Goal: Task Accomplishment & Management: Use online tool/utility

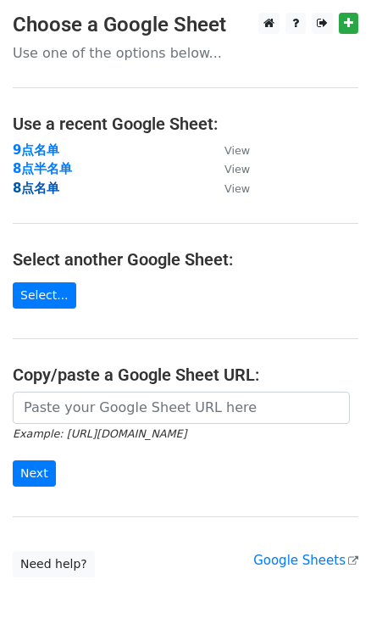
click at [25, 187] on strong "8点名单" at bounding box center [36, 188] width 47 height 15
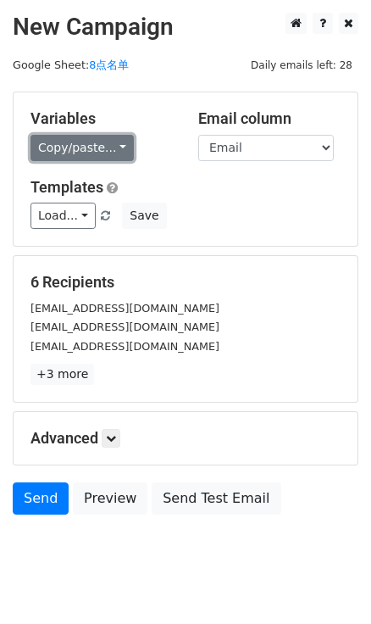
click at [103, 147] on link "Copy/paste..." at bounding box center [82, 148] width 103 height 26
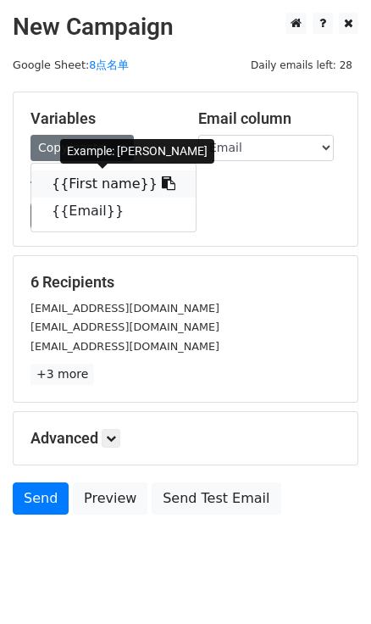
click at [139, 174] on link "{{First name}}" at bounding box center [113, 183] width 164 height 27
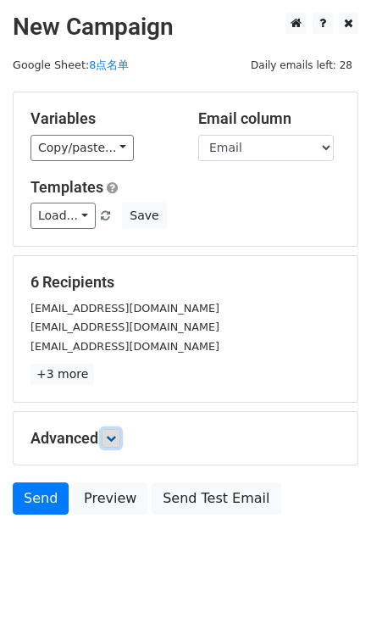
click at [109, 434] on link at bounding box center [111, 438] width 19 height 19
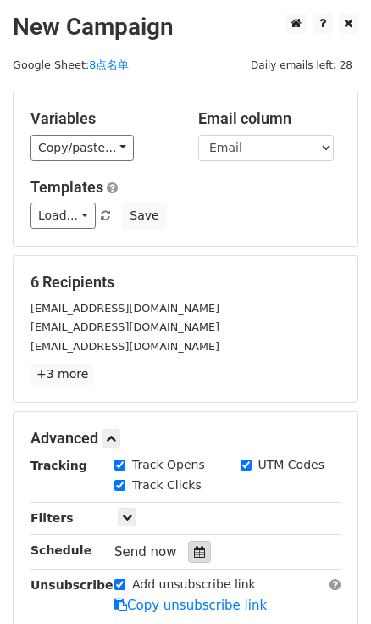
click at [198, 543] on div at bounding box center [199, 552] width 23 height 22
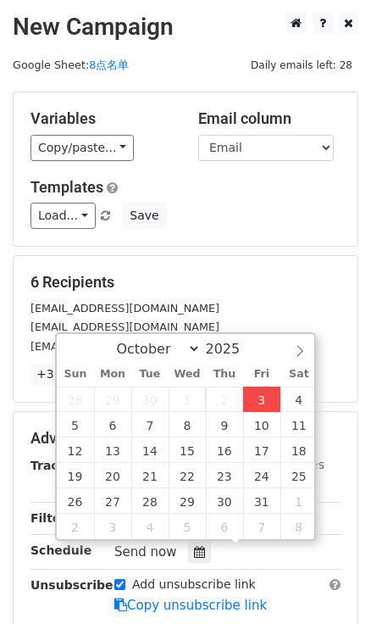
type input "2025-10-03 16:18"
type input "04"
type input "18"
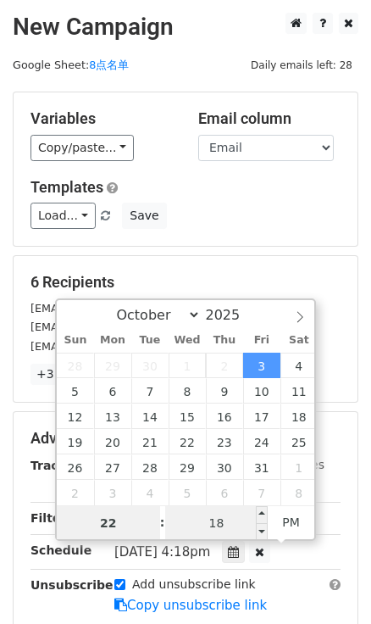
type input "22"
type input "2025-10-03 22:18"
click at [212, 523] on input "18" at bounding box center [216, 523] width 103 height 34
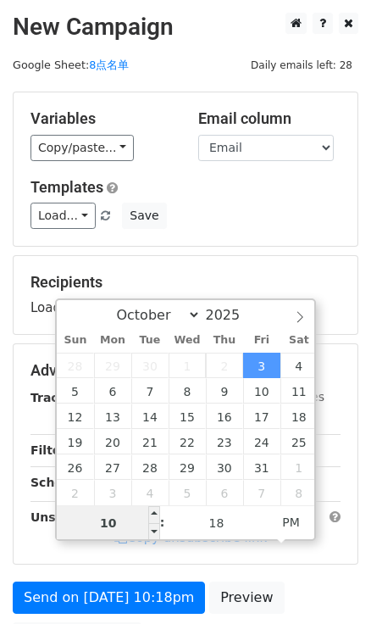
click at [124, 519] on input "10" at bounding box center [108, 523] width 103 height 34
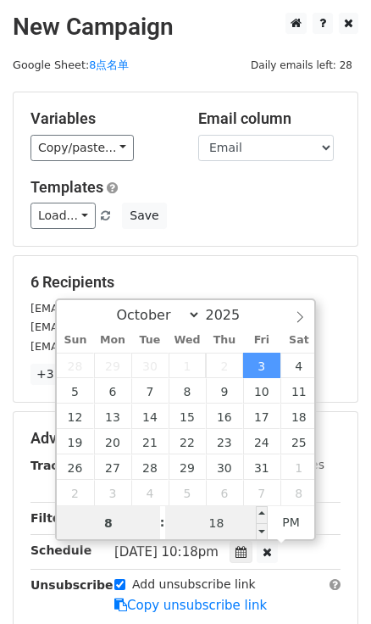
type input "8"
type input "2025-10-03 20:18"
type input "08"
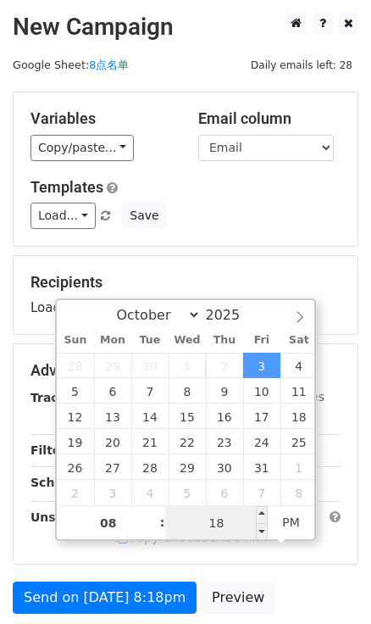
type input "0"
type input "2025-10-03 20:00"
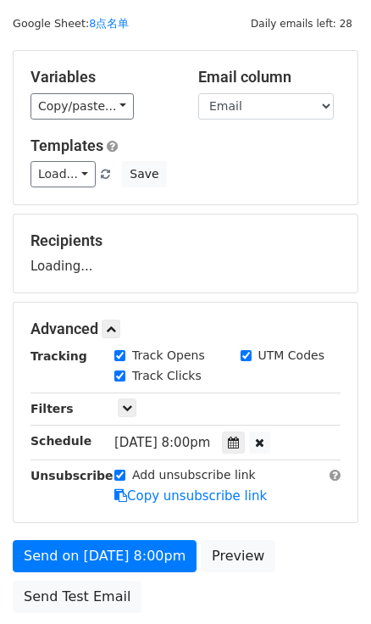
scroll to position [76, 0]
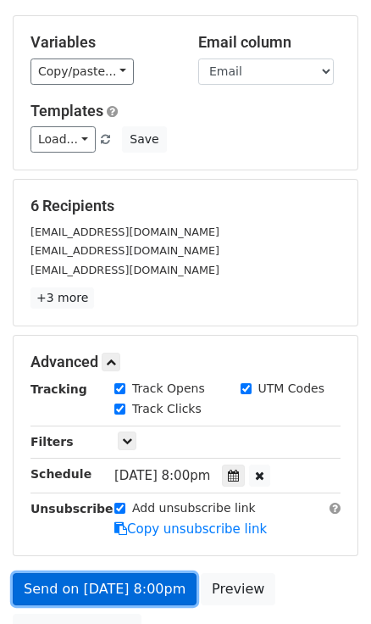
click at [144, 593] on link "Send on Oct 3 at 8:00pm" at bounding box center [105, 589] width 184 height 32
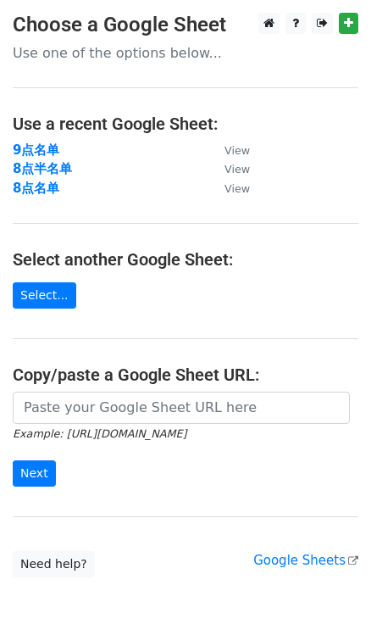
click at [75, 165] on td "8点半名单" at bounding box center [110, 168] width 195 height 19
click at [71, 165] on td "8点半名单" at bounding box center [110, 168] width 195 height 19
click at [60, 169] on strong "8点半名单" at bounding box center [42, 168] width 59 height 15
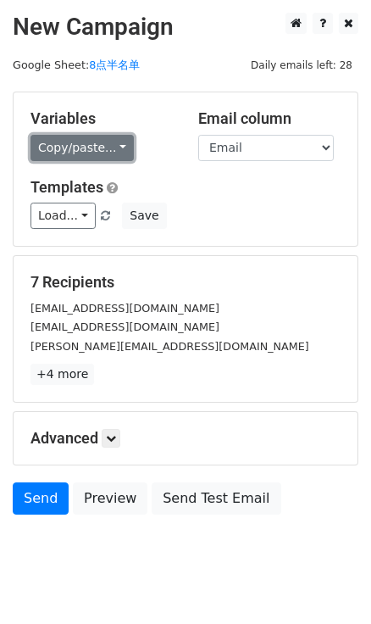
click at [118, 146] on link "Copy/paste..." at bounding box center [82, 148] width 103 height 26
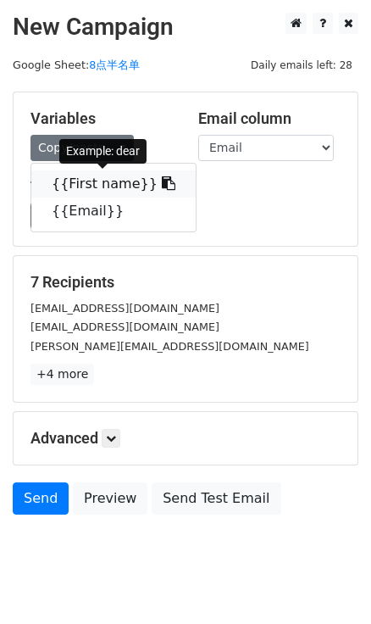
click at [158, 176] on span at bounding box center [167, 183] width 18 height 16
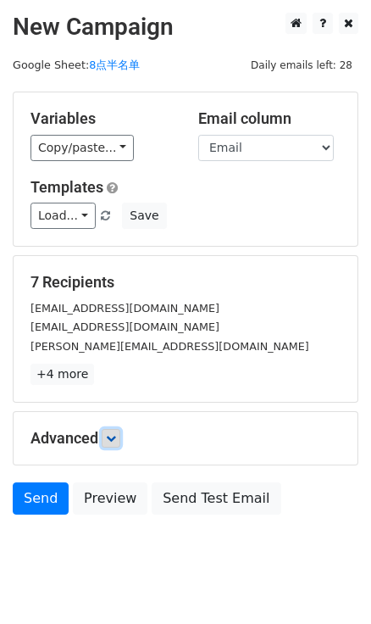
click at [114, 429] on link at bounding box center [111, 438] width 19 height 19
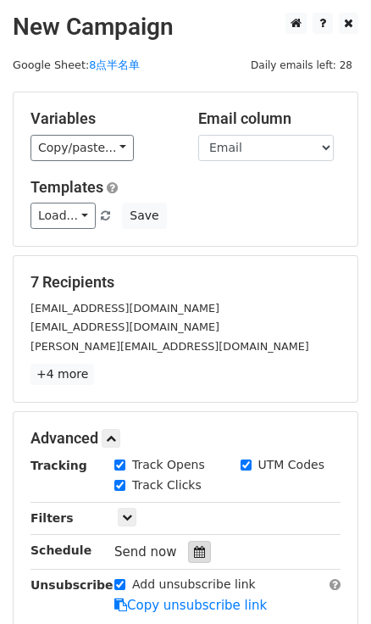
click at [188, 557] on div at bounding box center [199, 552] width 23 height 22
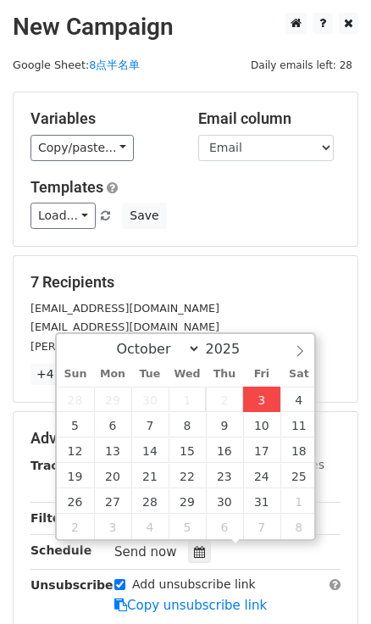
type input "2025-10-03 16:19"
type input "04"
type input "19"
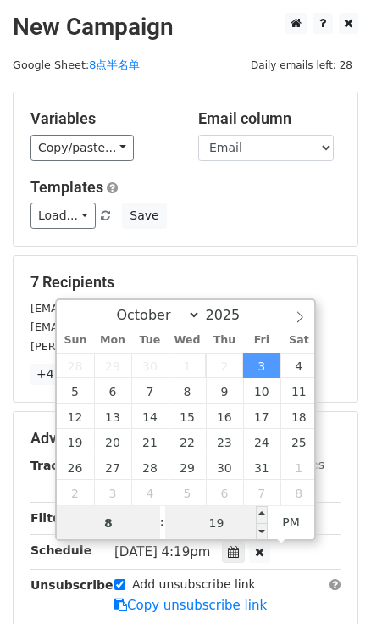
type input "8"
type input "2025-10-03 20:19"
type input "08"
click at [230, 520] on input "19" at bounding box center [216, 523] width 103 height 34
type input "30"
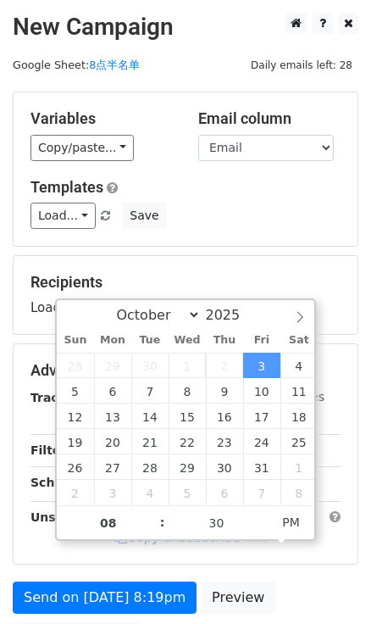
type input "2025-10-03 20:30"
click at [225, 248] on form "Variables Copy/paste... {{First name}} {{Email}} Email column First name Email …" at bounding box center [186, 377] width 346 height 571
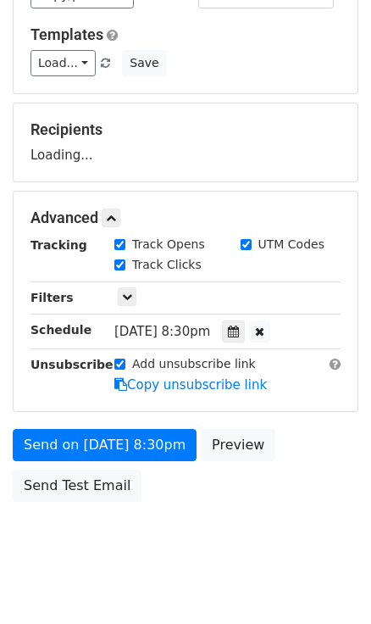
scroll to position [172, 0]
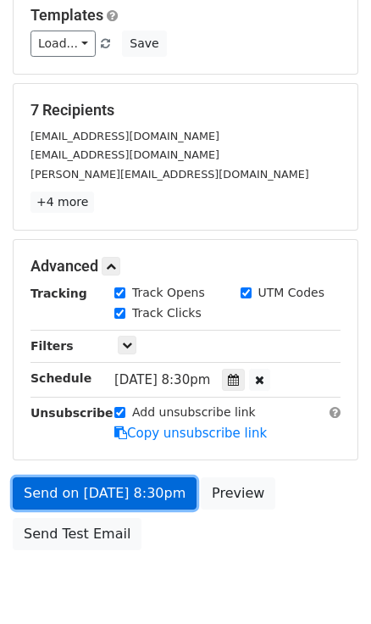
click at [141, 493] on link "Send on Oct 3 at 8:30pm" at bounding box center [105, 493] width 184 height 32
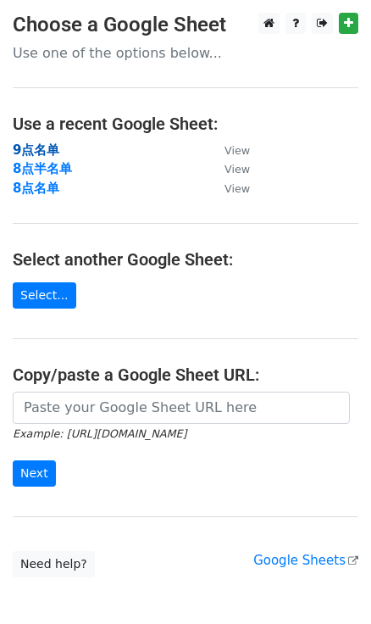
click at [33, 152] on strong "9点名单" at bounding box center [36, 149] width 47 height 15
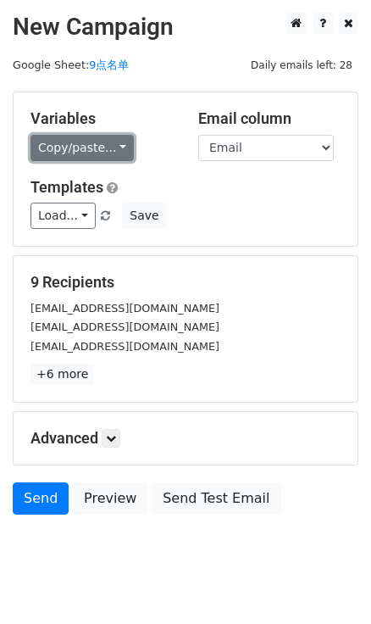
click at [114, 146] on link "Copy/paste..." at bounding box center [82, 148] width 103 height 26
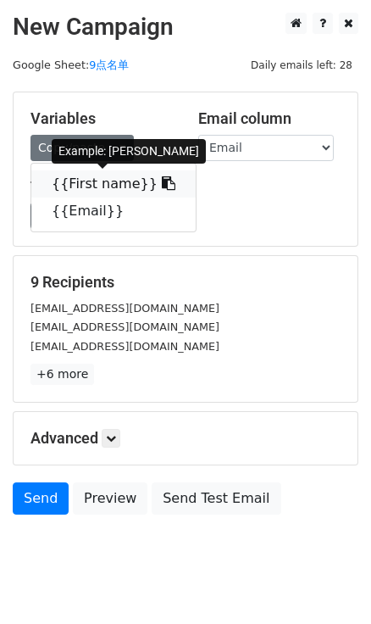
click at [162, 188] on icon at bounding box center [169, 183] width 14 height 14
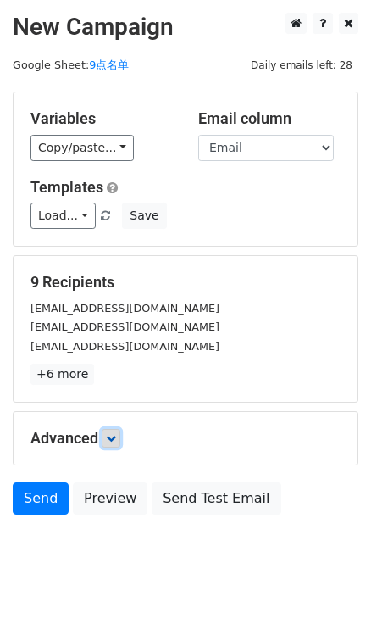
click at [119, 445] on link at bounding box center [111, 438] width 19 height 19
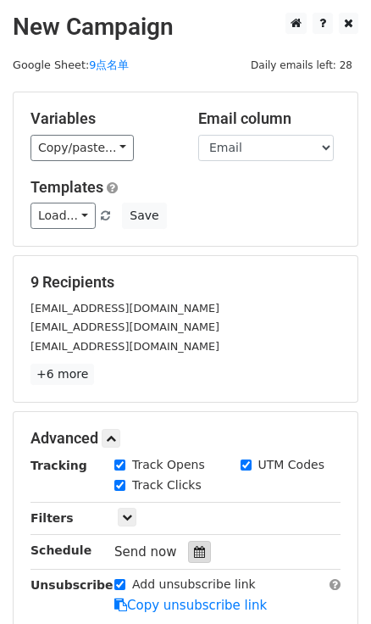
click at [196, 549] on icon at bounding box center [199, 552] width 11 height 12
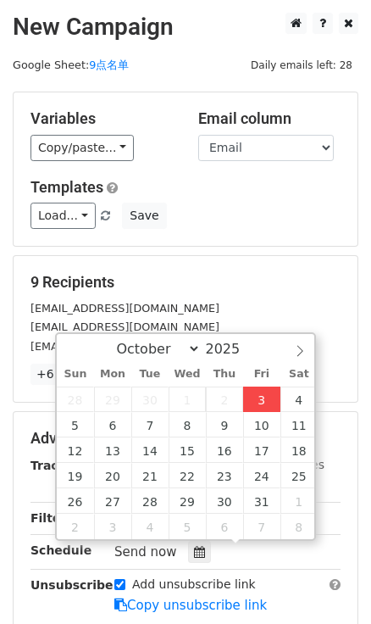
type input "2025-10-03 16:19"
type input "04"
type input "19"
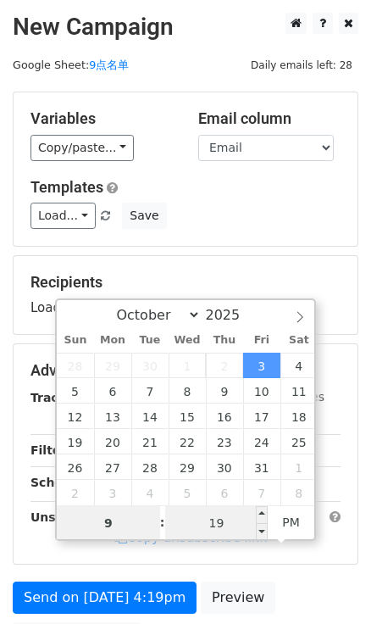
type input "9"
type input "2025-10-03 21:19"
type input "09"
click at [219, 528] on input "19" at bounding box center [216, 523] width 103 height 34
type input "0"
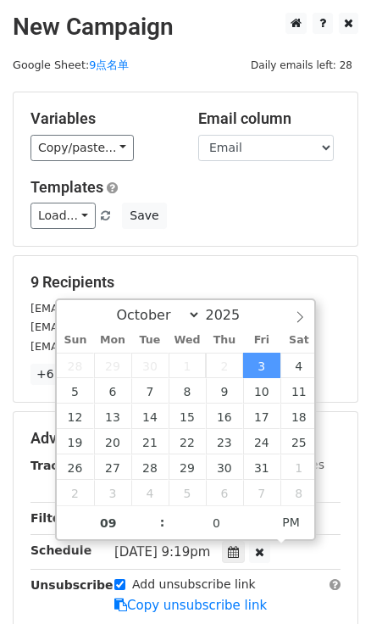
type input "2025-10-03 21:00"
click at [287, 230] on div "Variables Copy/paste... {{First name}} {{Email}} Email column First name Email …" at bounding box center [186, 168] width 344 height 153
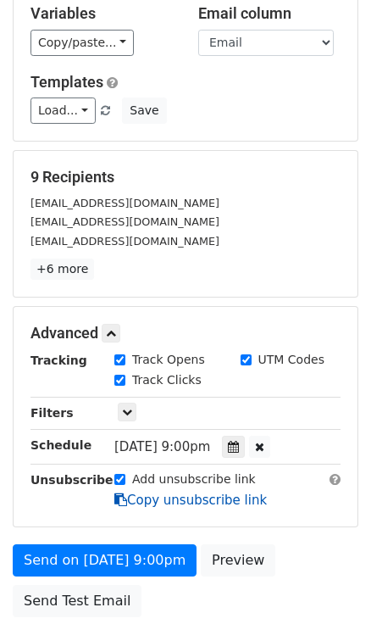
scroll to position [153, 0]
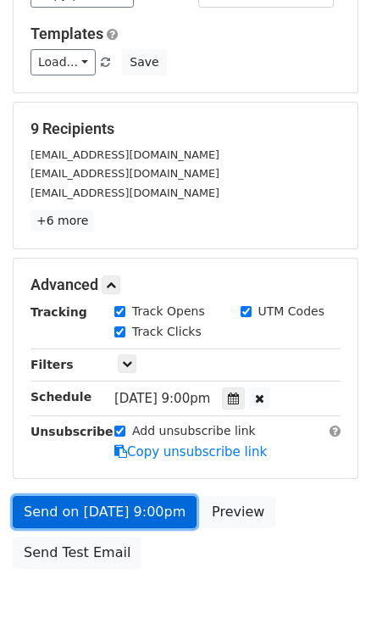
click at [150, 503] on link "Send on Oct 3 at 9:00pm" at bounding box center [105, 512] width 184 height 32
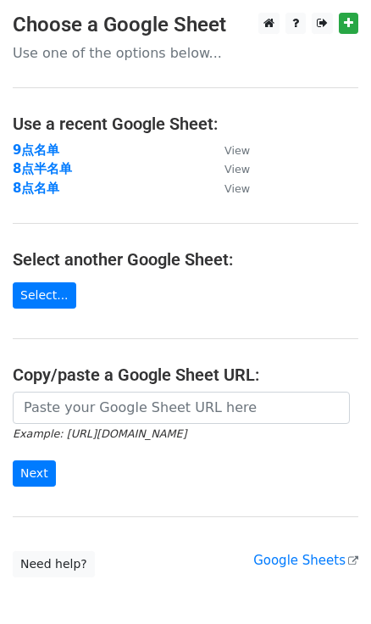
click at [14, 195] on td "8点名单" at bounding box center [110, 188] width 195 height 19
click at [46, 177] on td "8点半名单" at bounding box center [110, 168] width 195 height 19
click at [46, 181] on strong "8点名单" at bounding box center [36, 188] width 47 height 15
click at [46, 185] on strong "8点名单" at bounding box center [36, 188] width 47 height 15
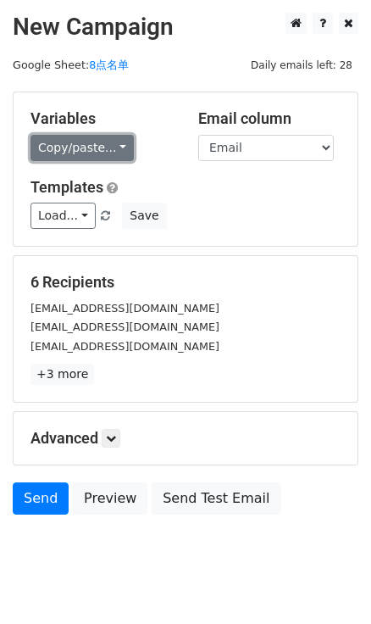
click at [110, 153] on link "Copy/paste..." at bounding box center [82, 148] width 103 height 26
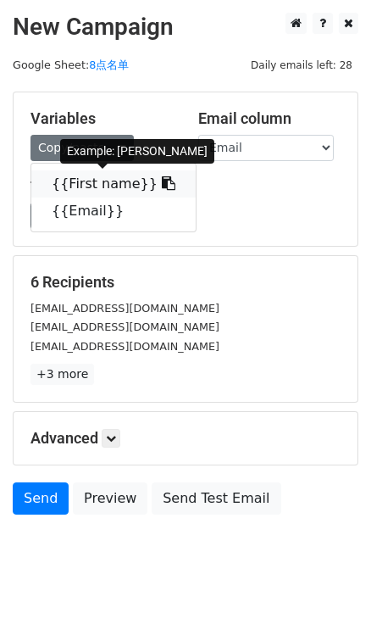
click at [162, 178] on icon at bounding box center [169, 183] width 14 height 14
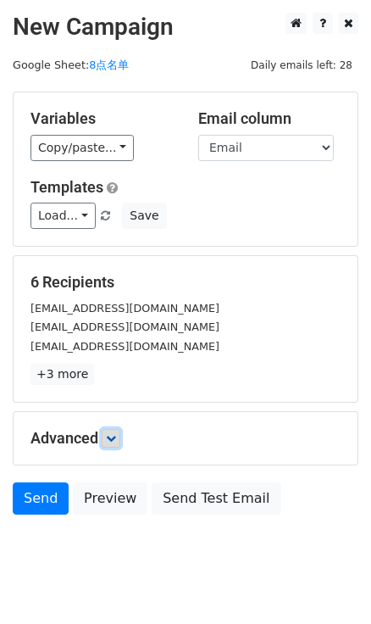
click at [110, 436] on icon at bounding box center [111, 438] width 10 height 10
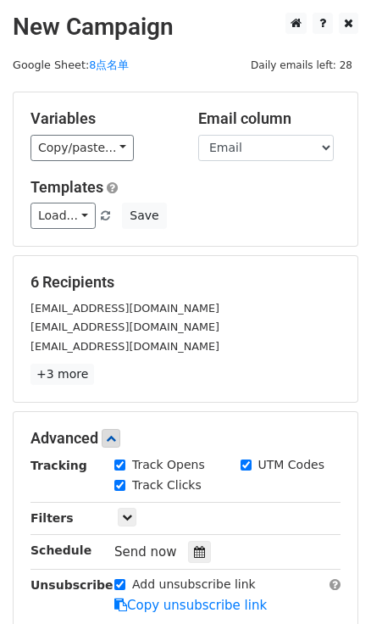
click at [191, 541] on div "Send now" at bounding box center [213, 552] width 199 height 23
click at [195, 543] on div at bounding box center [199, 552] width 23 height 22
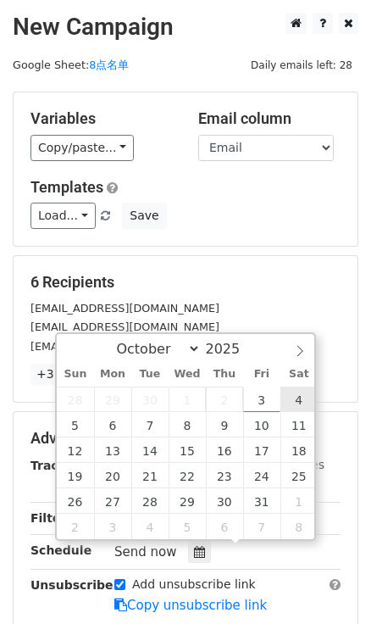
type input "[DATE] 12:00"
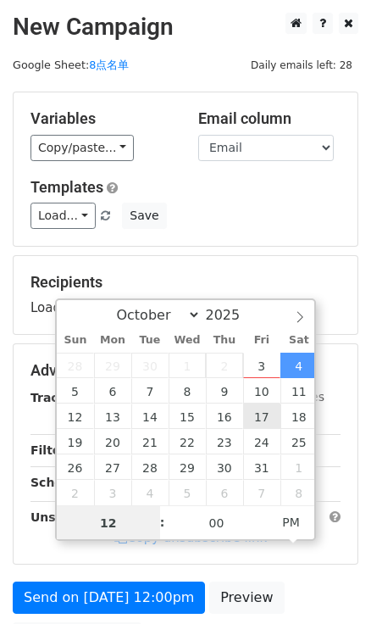
type input "8"
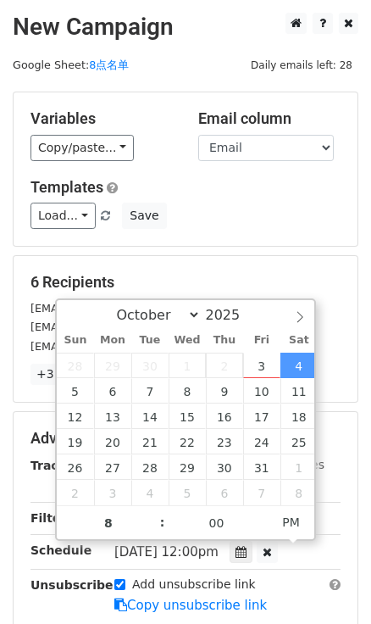
type input "[DATE] 20:00"
click at [252, 206] on div "Load... No templates saved Save" at bounding box center [186, 216] width 336 height 26
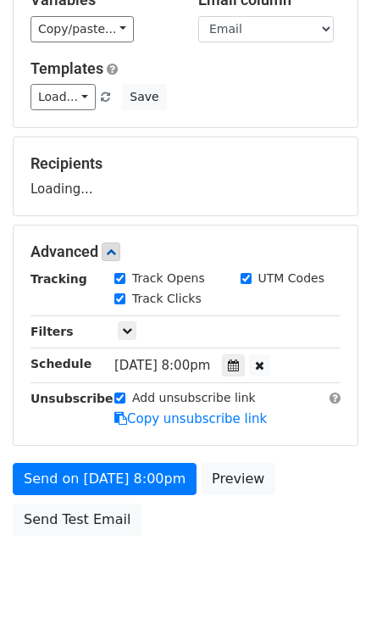
scroll to position [172, 0]
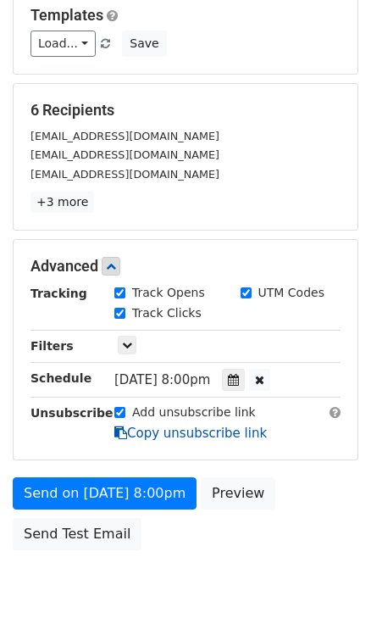
click at [170, 429] on link "Copy unsubscribe link" at bounding box center [190, 433] width 153 height 15
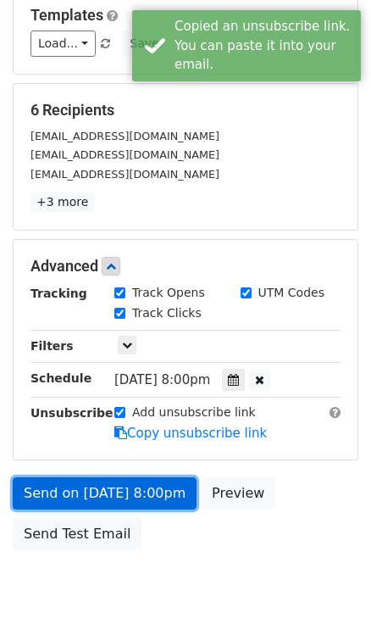
click at [167, 492] on link "Send on Oct 4 at 8:00pm" at bounding box center [105, 493] width 184 height 32
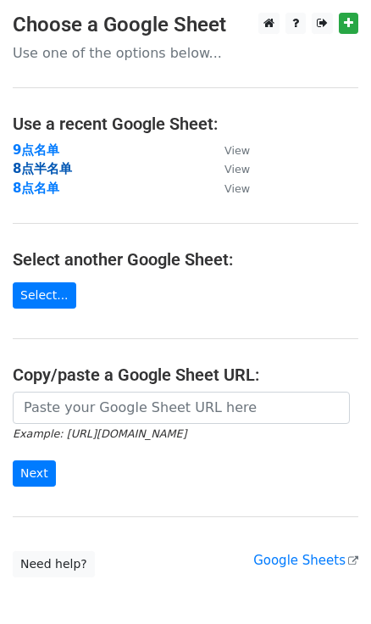
click at [53, 161] on strong "8点半名单" at bounding box center [42, 168] width 59 height 15
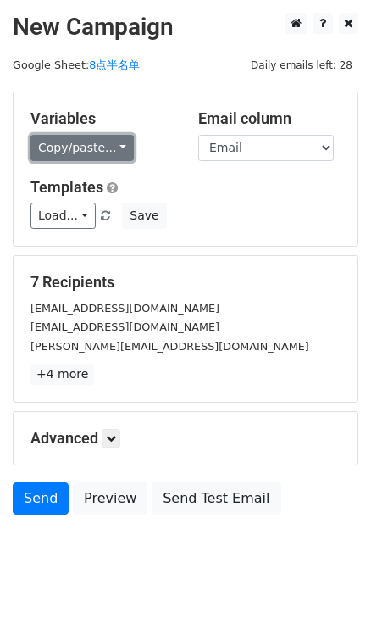
click at [108, 136] on link "Copy/paste..." at bounding box center [82, 148] width 103 height 26
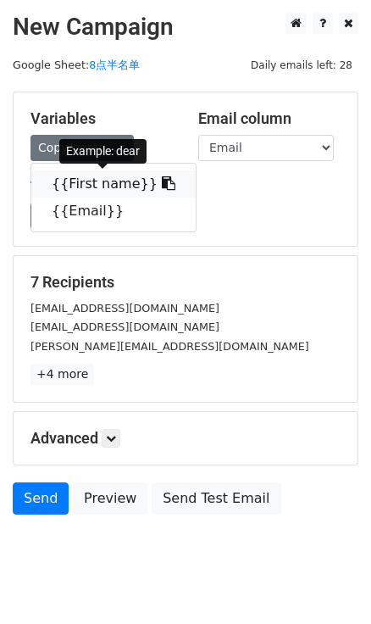
click at [158, 175] on span at bounding box center [167, 183] width 18 height 16
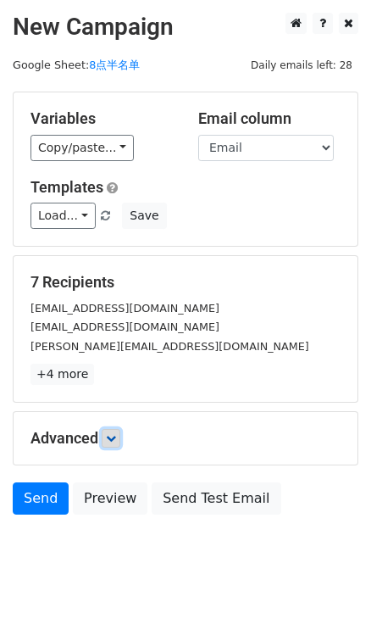
click at [116, 441] on icon at bounding box center [111, 438] width 10 height 10
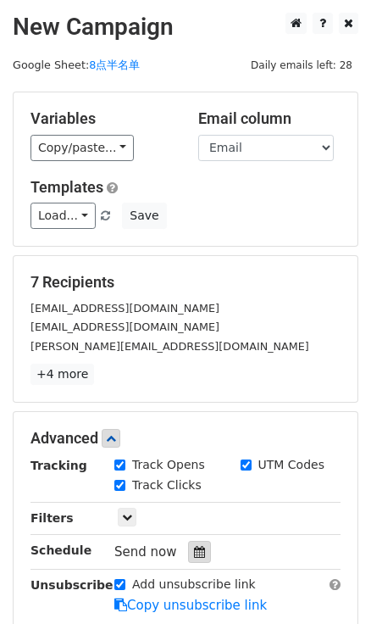
click at [203, 546] on div at bounding box center [199, 552] width 23 height 22
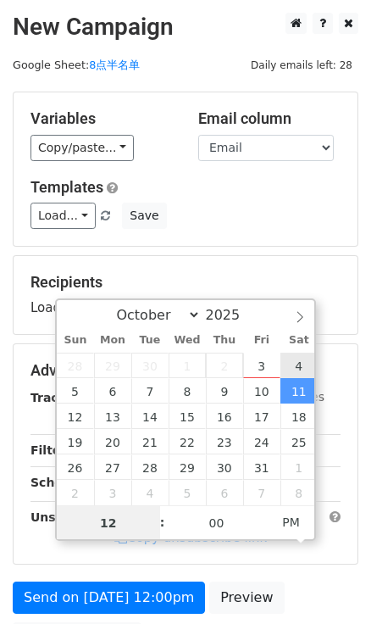
type input "2025-10-04 12:00"
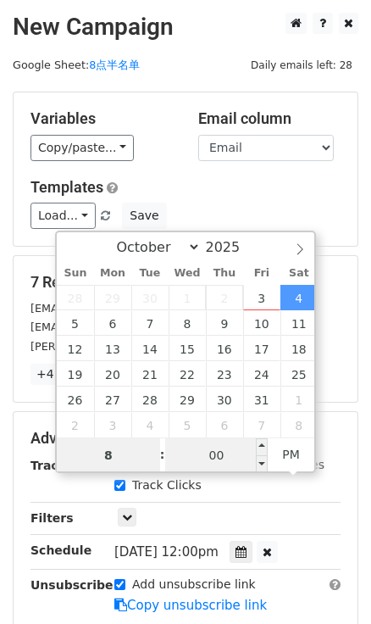
type input "8"
type input "2025-10-04 20:00"
type input "08"
click at [246, 458] on input "00" at bounding box center [216, 455] width 103 height 34
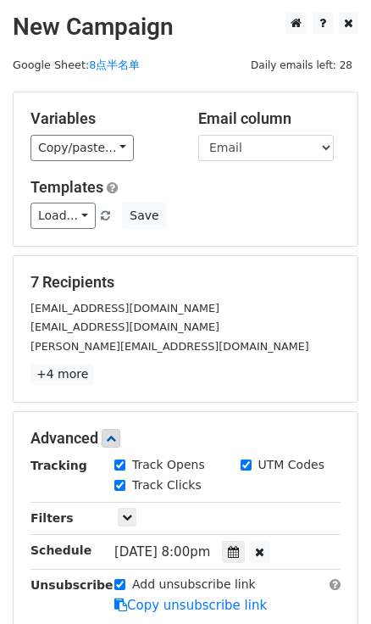
click at [240, 483] on div "Track Clicks" at bounding box center [228, 486] width 252 height 20
click at [242, 541] on div at bounding box center [233, 552] width 23 height 22
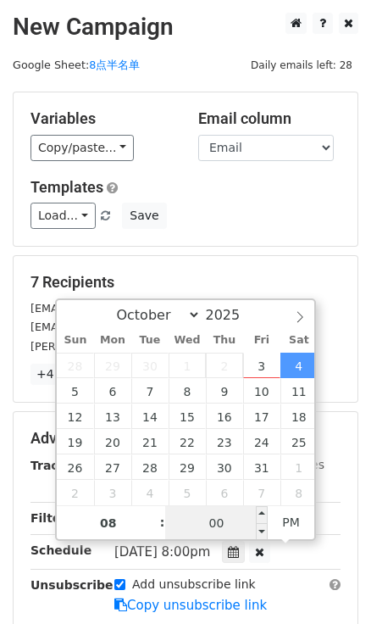
click at [242, 521] on input "00" at bounding box center [216, 523] width 103 height 34
type input "30"
type input "2025-10-04 20:30"
click at [237, 232] on div "Variables Copy/paste... {{First name}} {{Email}} Email column First name Email …" at bounding box center [186, 168] width 344 height 153
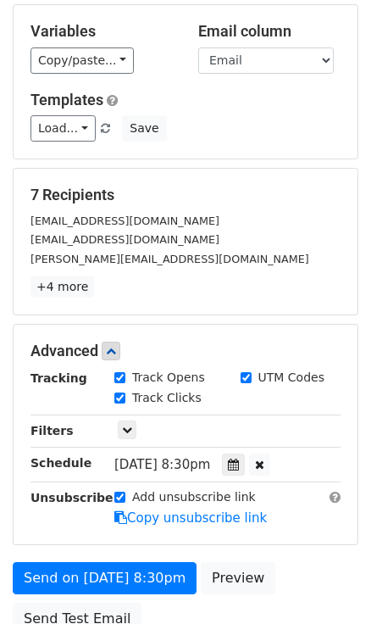
scroll to position [231, 0]
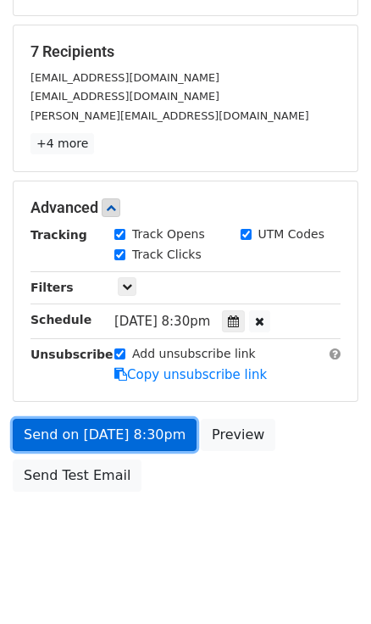
click at [141, 433] on link "Send on Oct 4 at 8:30pm" at bounding box center [105, 435] width 184 height 32
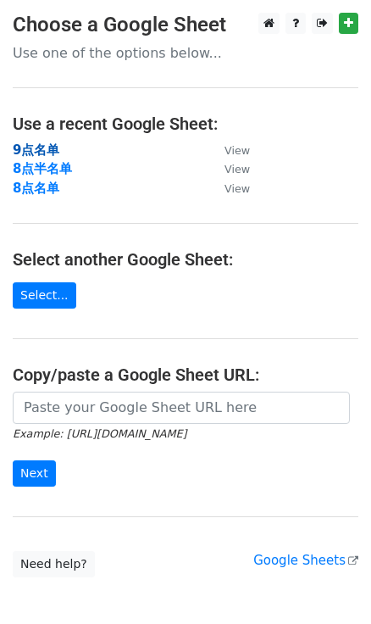
click at [47, 144] on strong "9点名单" at bounding box center [36, 149] width 47 height 15
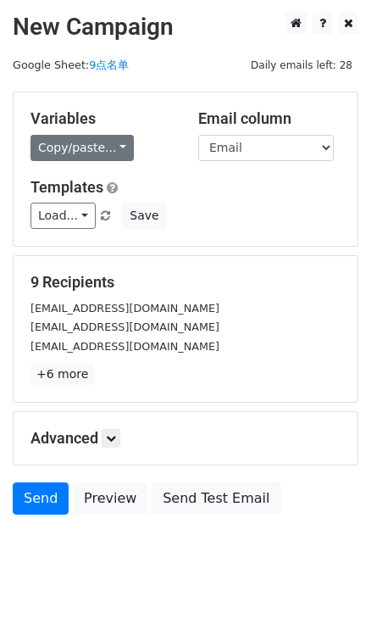
click at [131, 147] on div "Copy/paste... {{First name}} {{Email}}" at bounding box center [102, 148] width 142 height 26
click at [124, 152] on link "Copy/paste..." at bounding box center [82, 148] width 103 height 26
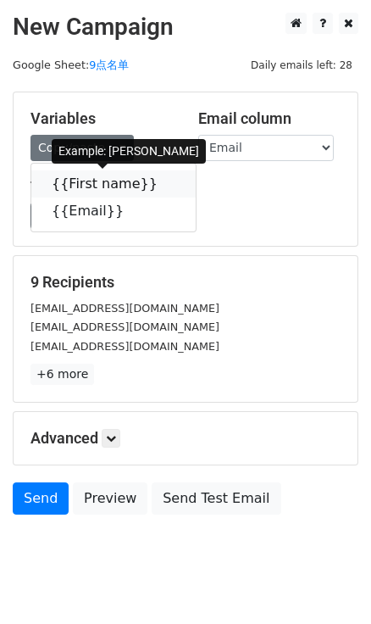
click at [162, 185] on icon at bounding box center [169, 183] width 14 height 14
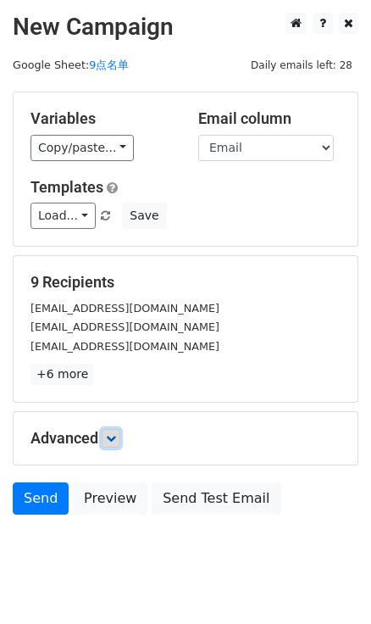
click at [113, 437] on icon at bounding box center [111, 438] width 10 height 10
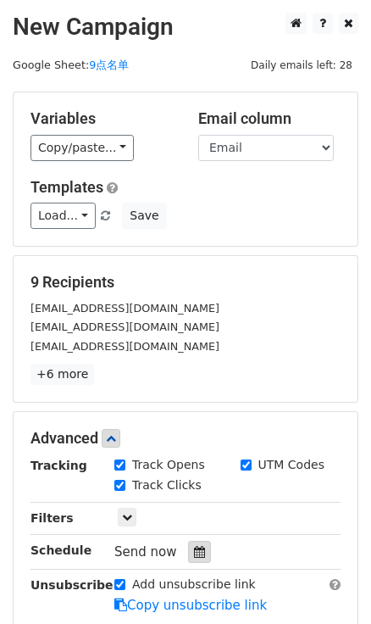
click at [202, 549] on icon at bounding box center [199, 552] width 11 height 12
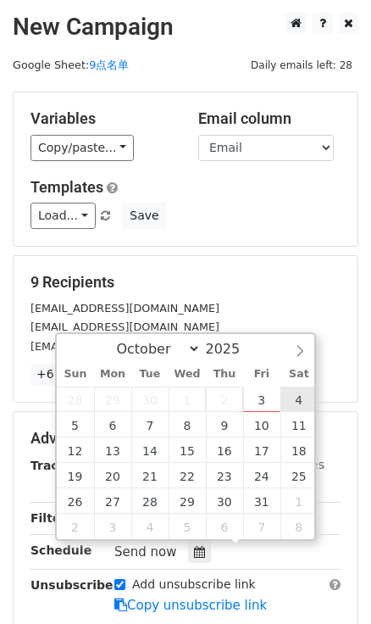
type input "2025-10-04 12:00"
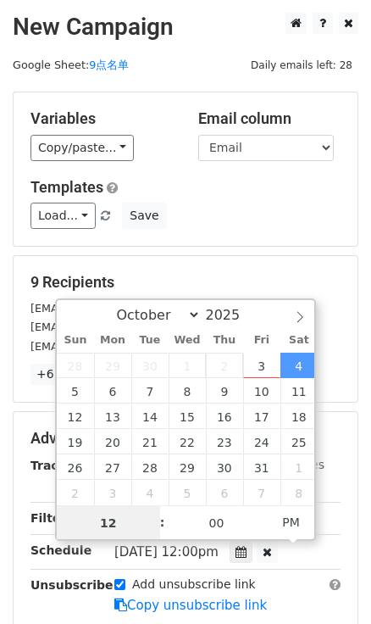
type input "9"
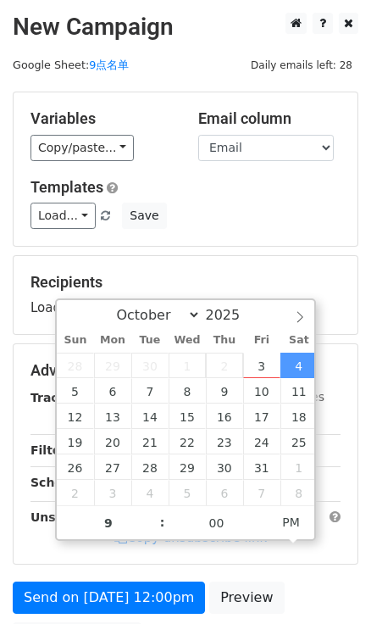
type input "2025-10-04 21:00"
click at [214, 208] on div "Load... No templates saved Save" at bounding box center [186, 216] width 336 height 26
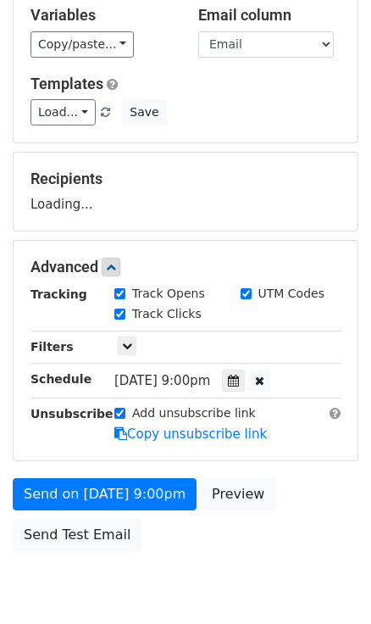
scroll to position [172, 0]
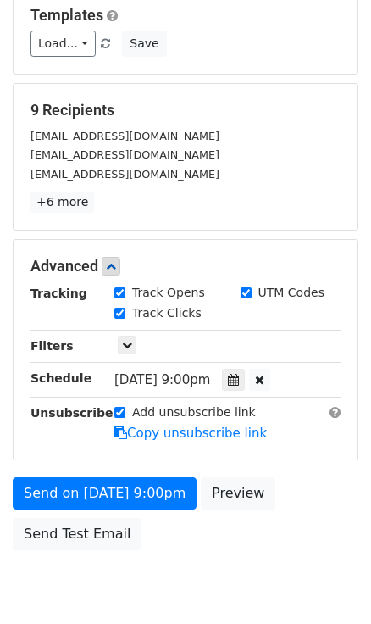
click at [148, 418] on label "Add unsubscribe link" at bounding box center [194, 413] width 124 height 18
click at [125, 418] on input "Add unsubscribe link" at bounding box center [119, 412] width 11 height 11
click at [150, 426] on link "Copy unsubscribe link" at bounding box center [190, 433] width 153 height 15
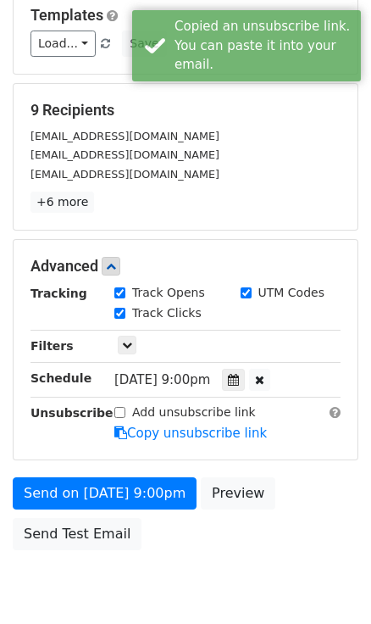
click at [153, 409] on label "Add unsubscribe link" at bounding box center [194, 413] width 124 height 18
click at [125, 409] on input "Add unsubscribe link" at bounding box center [119, 412] width 11 height 11
checkbox input "true"
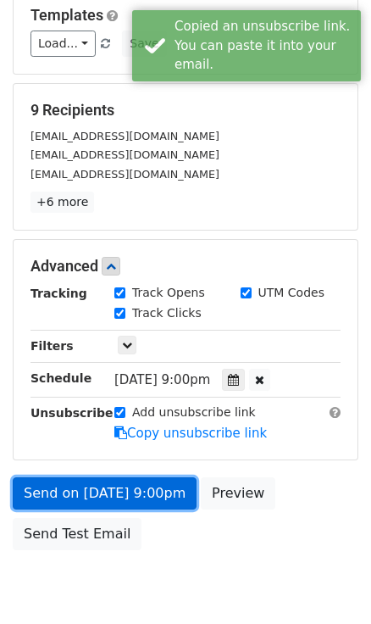
click at [140, 489] on link "Send on Oct 4 at 9:00pm" at bounding box center [105, 493] width 184 height 32
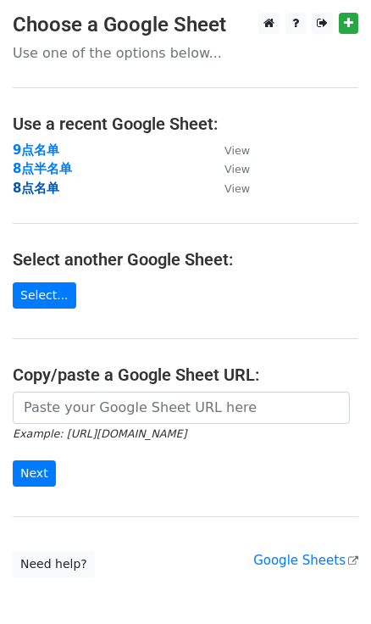
click at [40, 191] on strong "8点名单" at bounding box center [36, 188] width 47 height 15
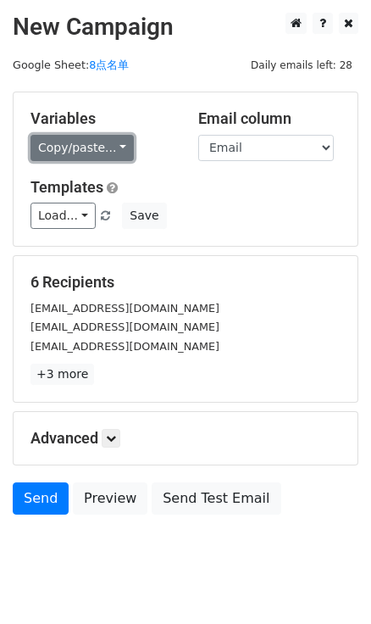
click at [115, 143] on link "Copy/paste..." at bounding box center [82, 148] width 103 height 26
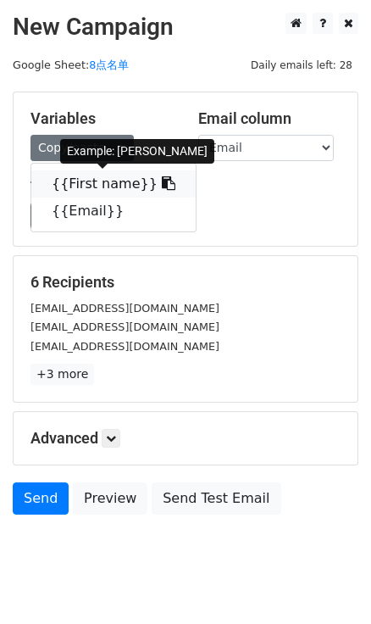
click at [140, 183] on link "{{First name}}" at bounding box center [113, 183] width 164 height 27
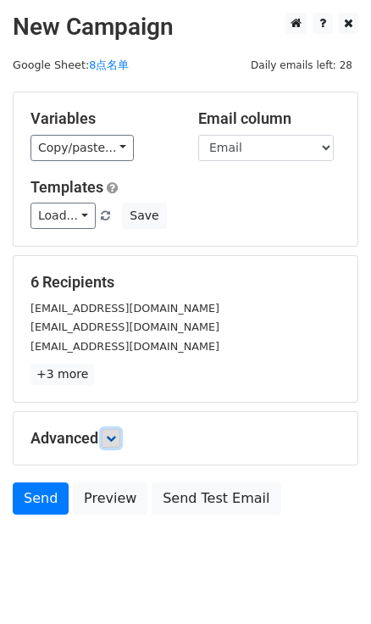
click at [107, 439] on link at bounding box center [111, 438] width 19 height 19
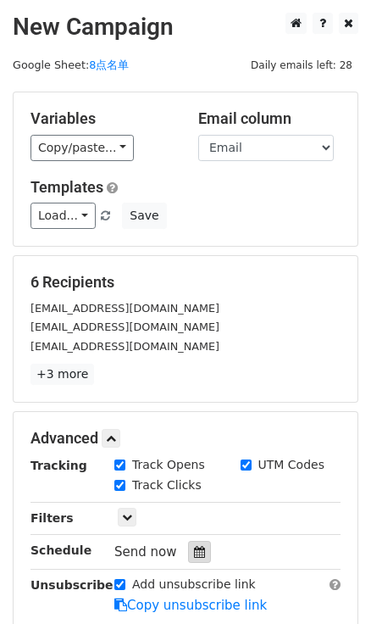
click at [195, 548] on icon at bounding box center [199, 552] width 11 height 12
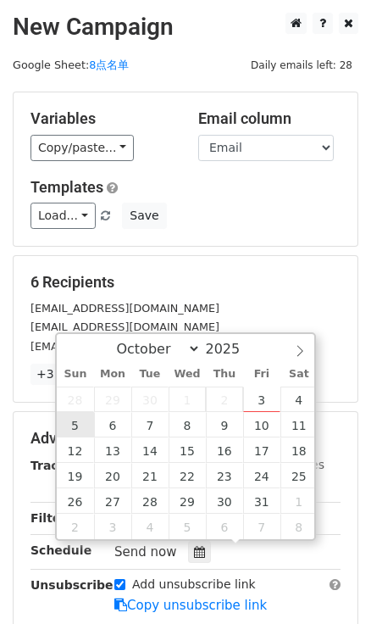
type input "[DATE] 12:00"
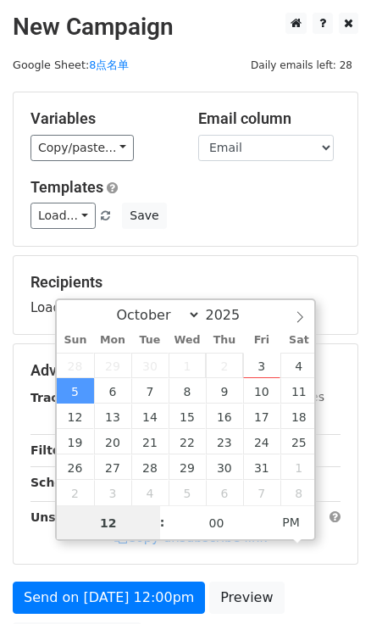
type input "8"
type input "2025-10-05 20:00"
click at [321, 192] on h5 "Templates" at bounding box center [186, 187] width 310 height 19
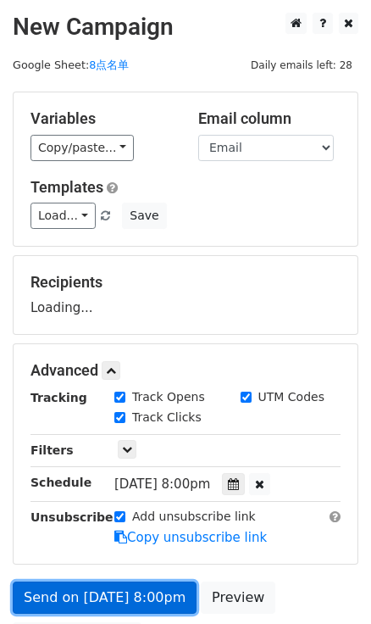
click at [147, 593] on link "Send on Oct 5 at 8:00pm" at bounding box center [105, 598] width 184 height 32
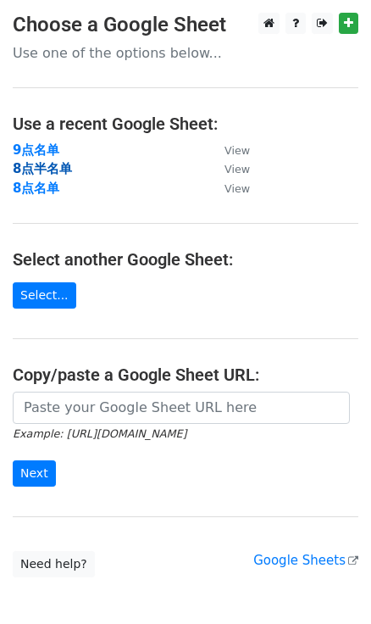
click at [61, 164] on strong "8点半名单" at bounding box center [42, 168] width 59 height 15
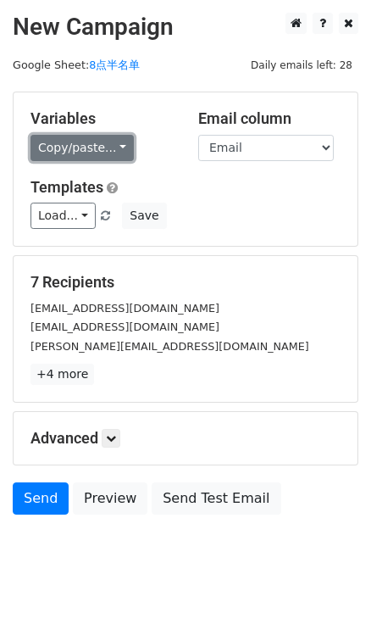
click at [99, 145] on link "Copy/paste..." at bounding box center [82, 148] width 103 height 26
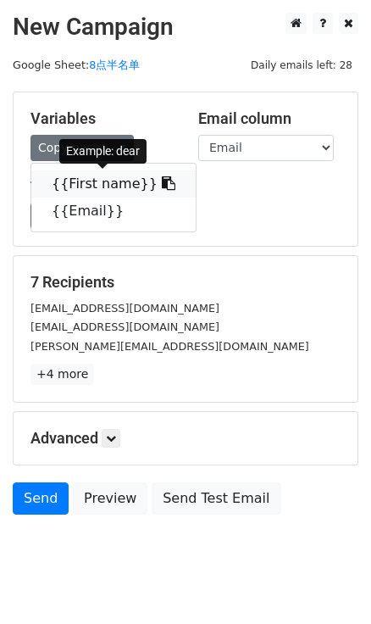
click at [162, 178] on icon at bounding box center [169, 183] width 14 height 14
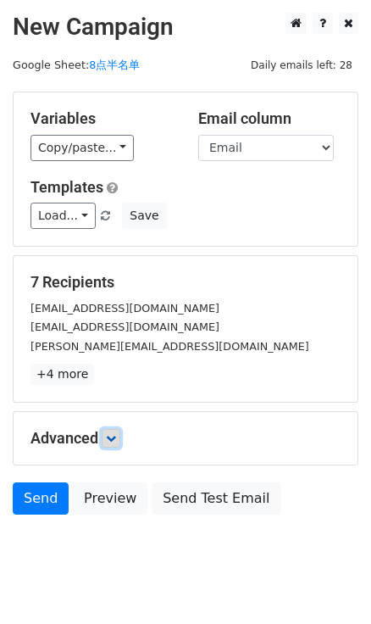
click at [115, 435] on icon at bounding box center [111, 438] width 10 height 10
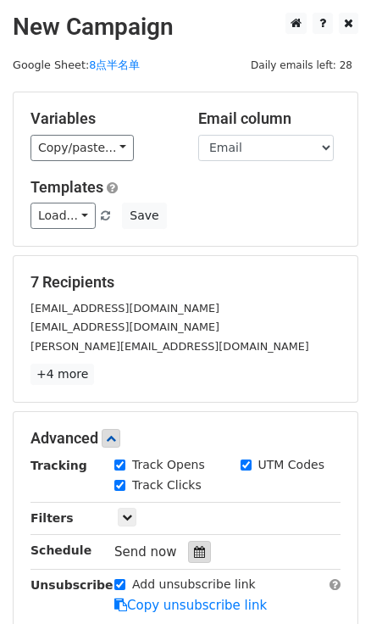
click at [196, 543] on div at bounding box center [199, 552] width 23 height 22
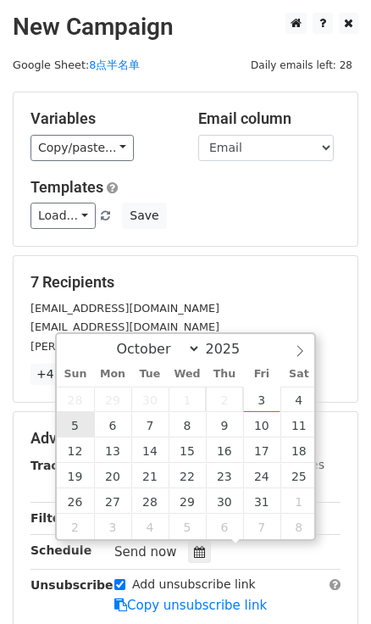
type input "2025-10-05 12:00"
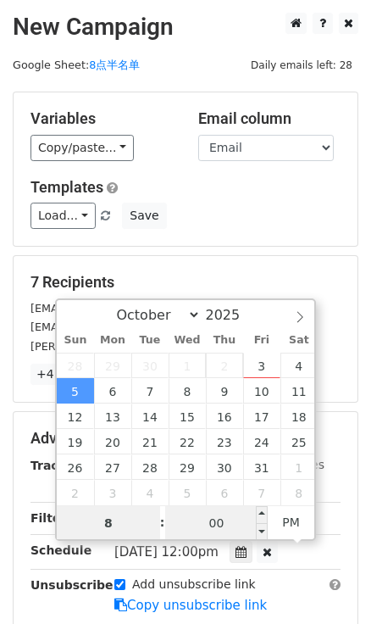
type input "8"
type input "2025-10-05 20:00"
type input "08"
click at [243, 517] on input "00" at bounding box center [216, 523] width 103 height 34
type input "30"
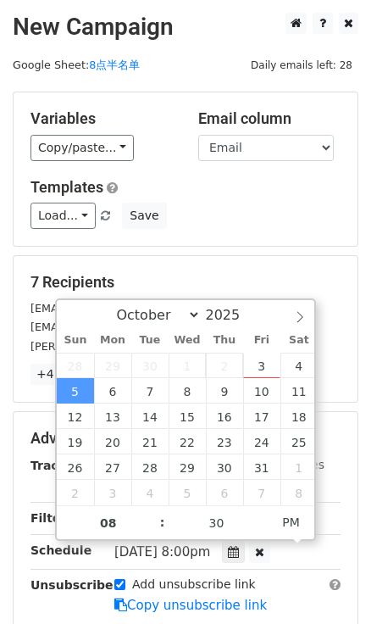
type input "2025-10-05 20:30"
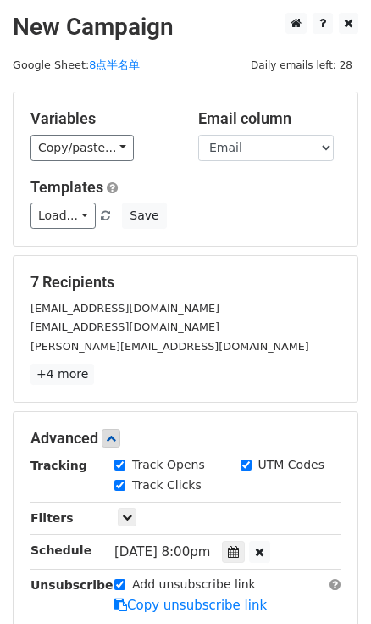
click at [280, 211] on div "Load... No templates saved Save" at bounding box center [186, 216] width 336 height 26
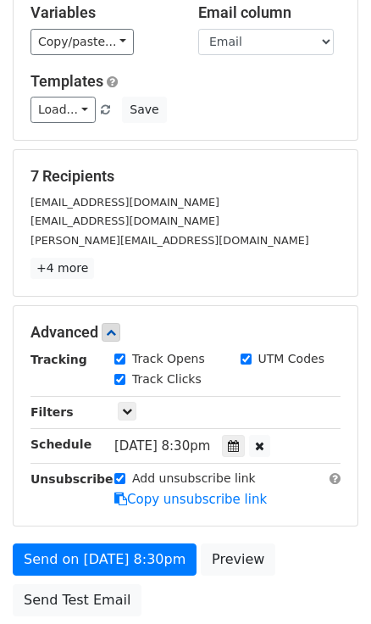
scroll to position [240, 0]
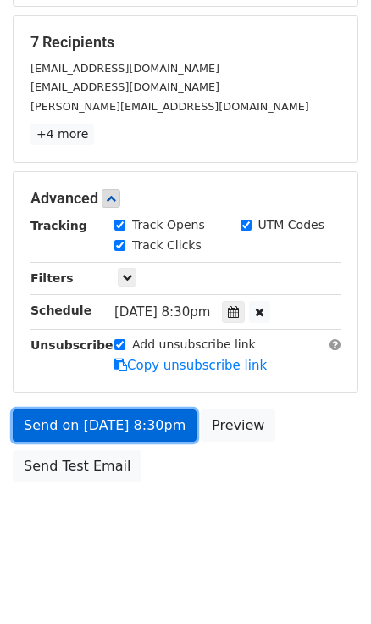
click at [148, 426] on link "Send on Oct 5 at 8:30pm" at bounding box center [105, 425] width 184 height 32
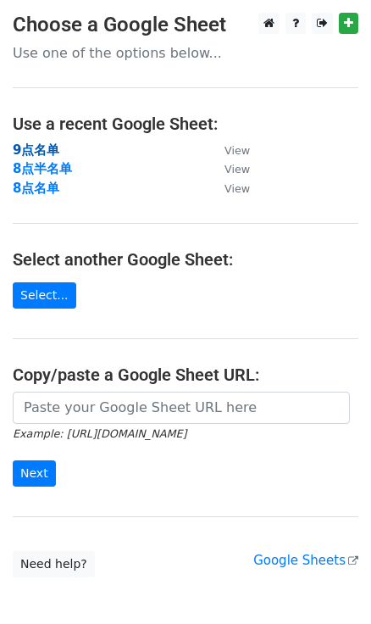
click at [35, 150] on strong "9点名单" at bounding box center [36, 149] width 47 height 15
click at [42, 150] on strong "9点名单" at bounding box center [36, 149] width 47 height 15
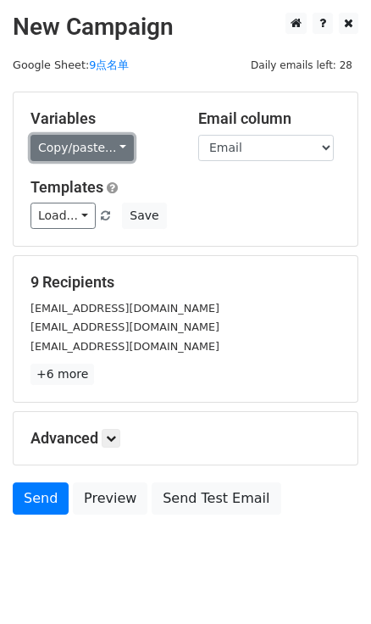
click at [120, 147] on link "Copy/paste..." at bounding box center [82, 148] width 103 height 26
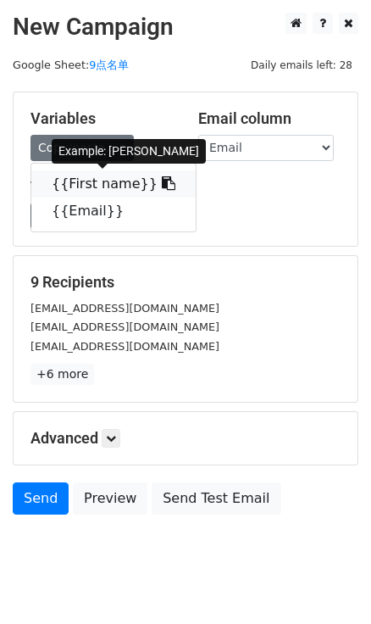
click at [162, 189] on icon at bounding box center [169, 183] width 14 height 14
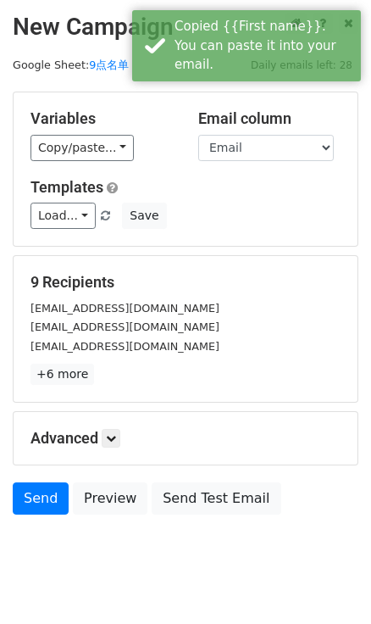
click at [108, 425] on div "Advanced Tracking Track Opens UTM Codes Track Clicks Filters Only include sprea…" at bounding box center [186, 438] width 344 height 53
click at [110, 431] on link at bounding box center [111, 438] width 19 height 19
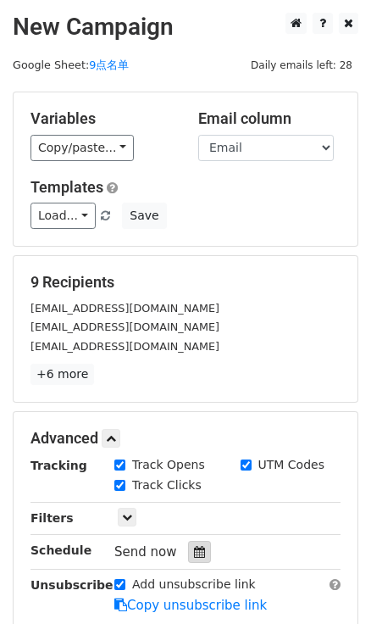
click at [201, 546] on icon at bounding box center [199, 552] width 11 height 12
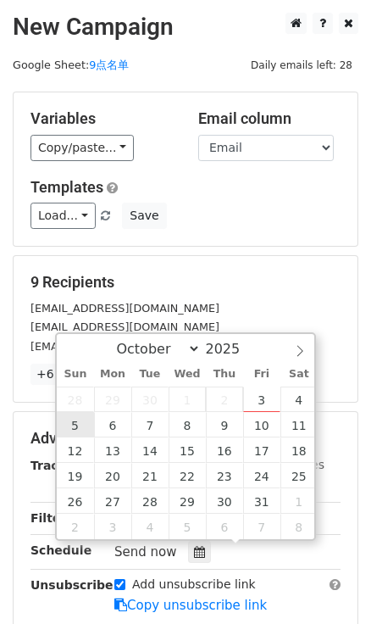
type input "2025-10-05 12:00"
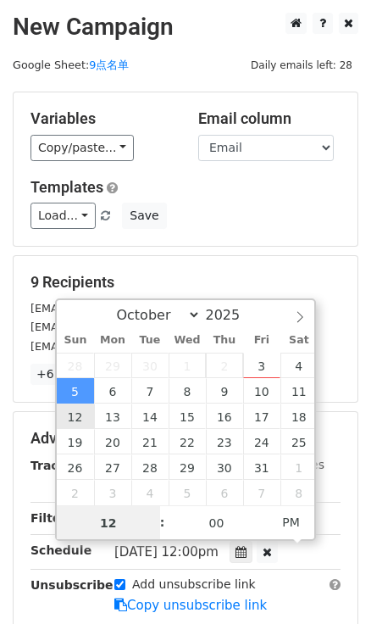
type input "9"
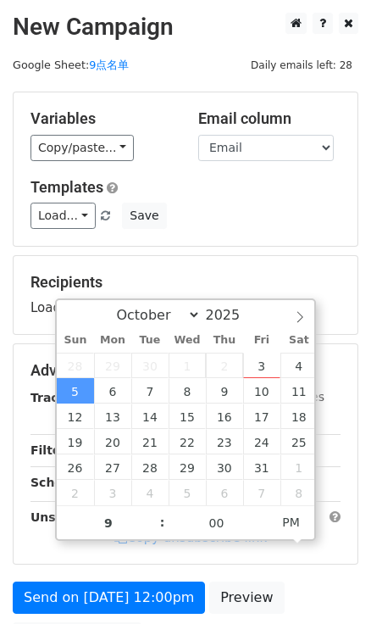
type input "2025-10-05 21:00"
click at [238, 225] on div "Load... No templates saved Save" at bounding box center [186, 216] width 336 height 26
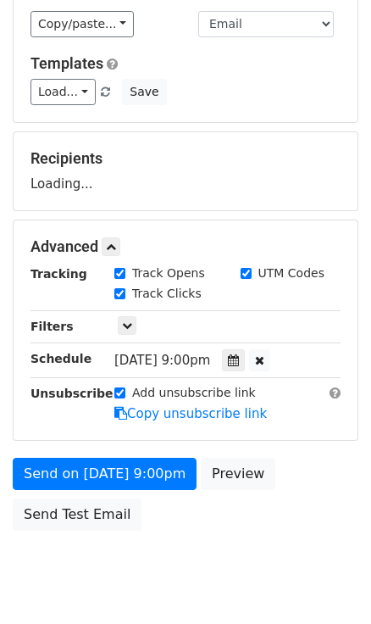
scroll to position [172, 0]
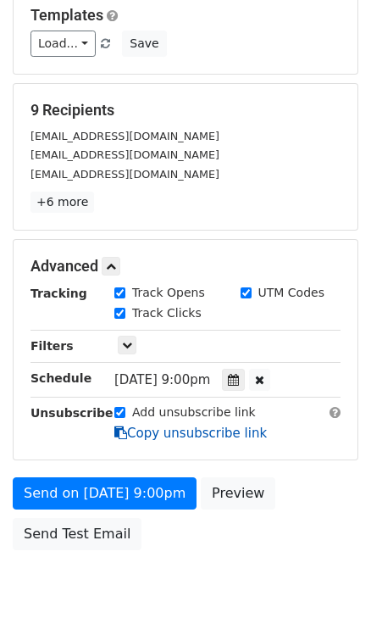
click at [164, 432] on link "Copy unsubscribe link" at bounding box center [190, 433] width 153 height 15
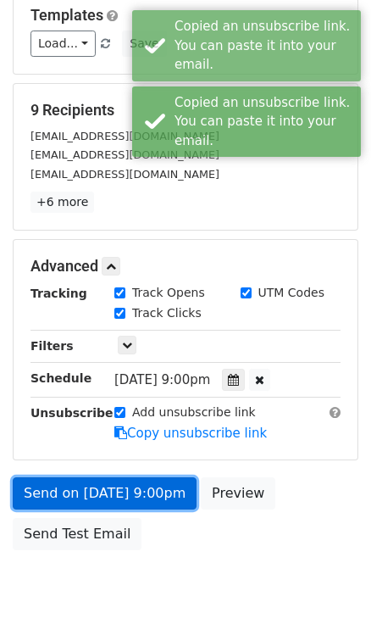
click at [151, 484] on link "Send on Oct 5 at 9:00pm" at bounding box center [105, 493] width 184 height 32
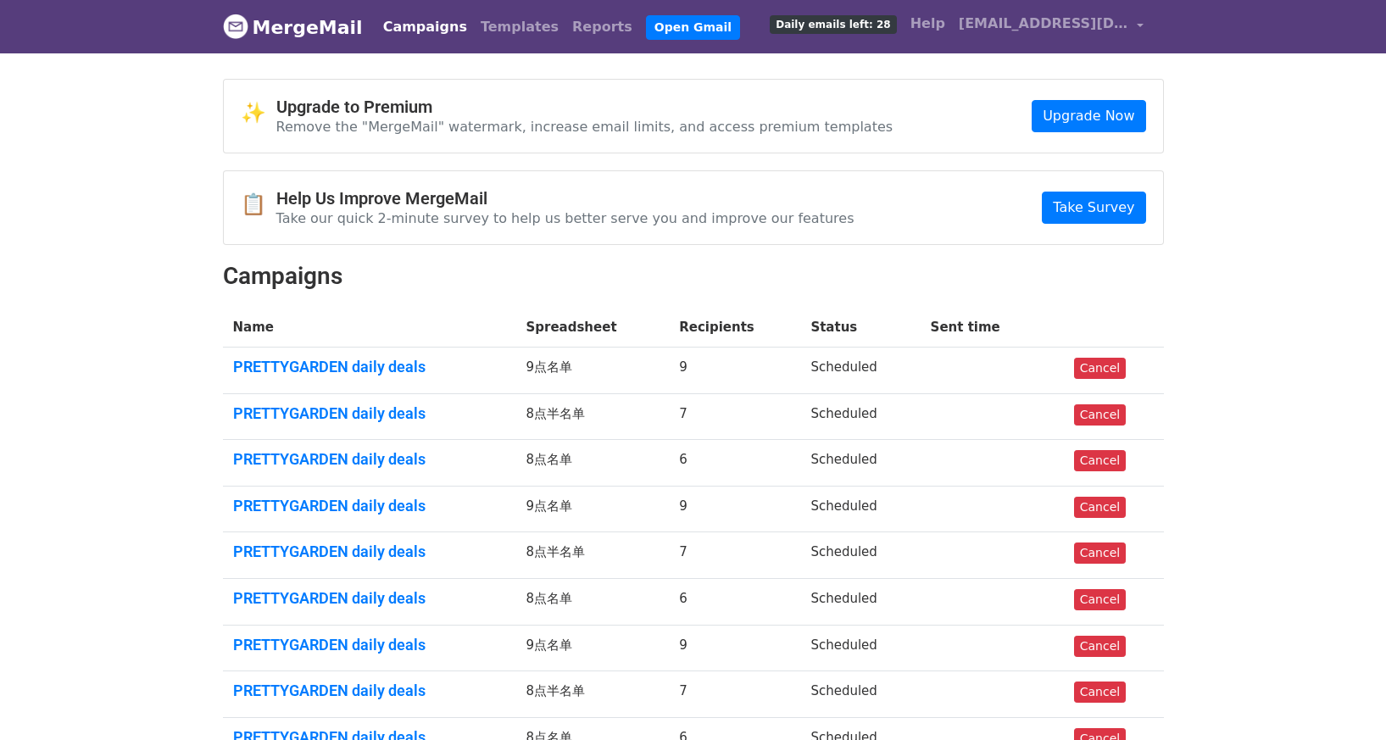
click at [386, 355] on td "PRETTYGARDEN daily deals" at bounding box center [369, 371] width 293 height 47
click at [391, 361] on link "PRETTYGARDEN daily deals" at bounding box center [369, 367] width 273 height 19
click at [376, 402] on td "PRETTYGARDEN daily deals" at bounding box center [369, 416] width 293 height 47
click at [381, 409] on link "PRETTYGARDEN daily deals" at bounding box center [369, 413] width 273 height 19
click at [399, 456] on link "PRETTYGARDEN daily deals" at bounding box center [369, 459] width 273 height 19
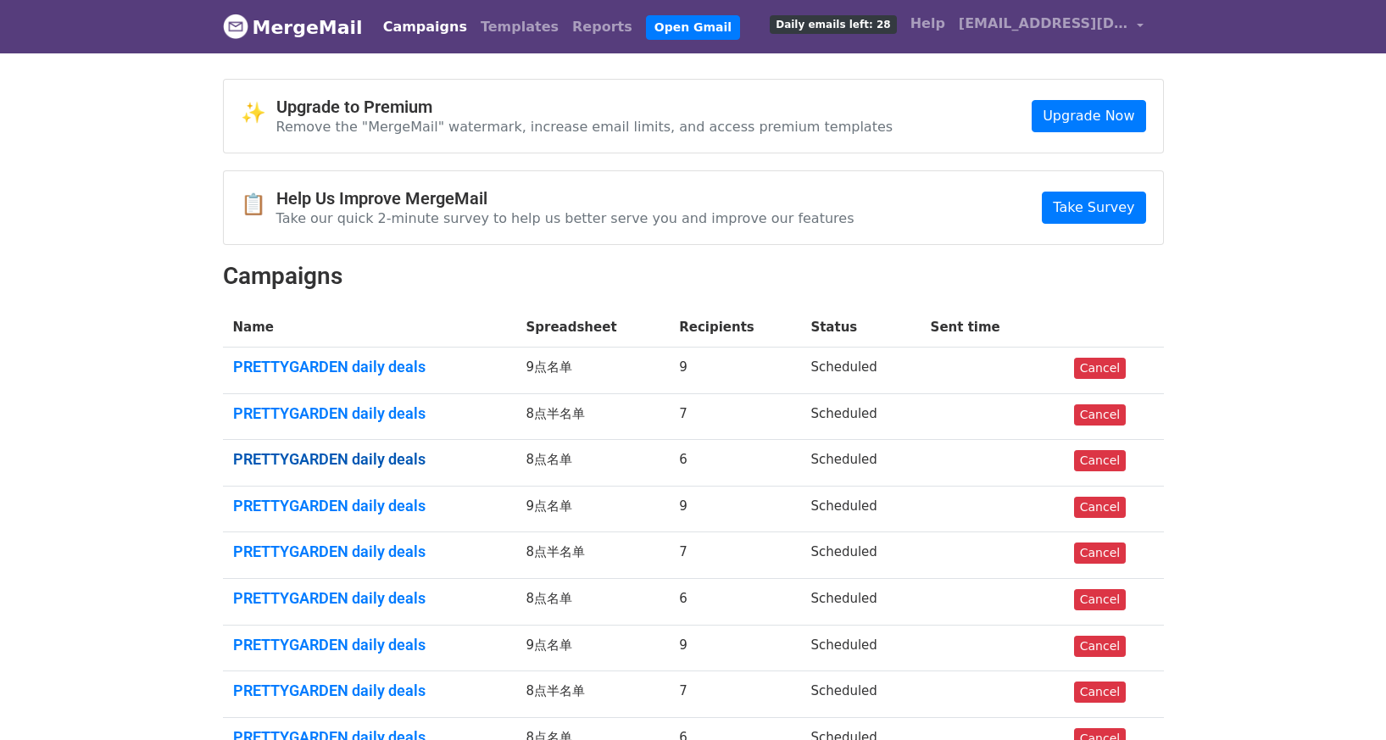
click at [415, 460] on link "PRETTYGARDEN daily deals" at bounding box center [369, 459] width 273 height 19
click at [378, 419] on link "PRETTYGARDEN daily deals" at bounding box center [369, 413] width 273 height 19
click at [382, 414] on link "PRETTYGARDEN daily deals" at bounding box center [369, 413] width 273 height 19
click at [409, 510] on link "PRETTYGARDEN daily deals" at bounding box center [369, 506] width 273 height 19
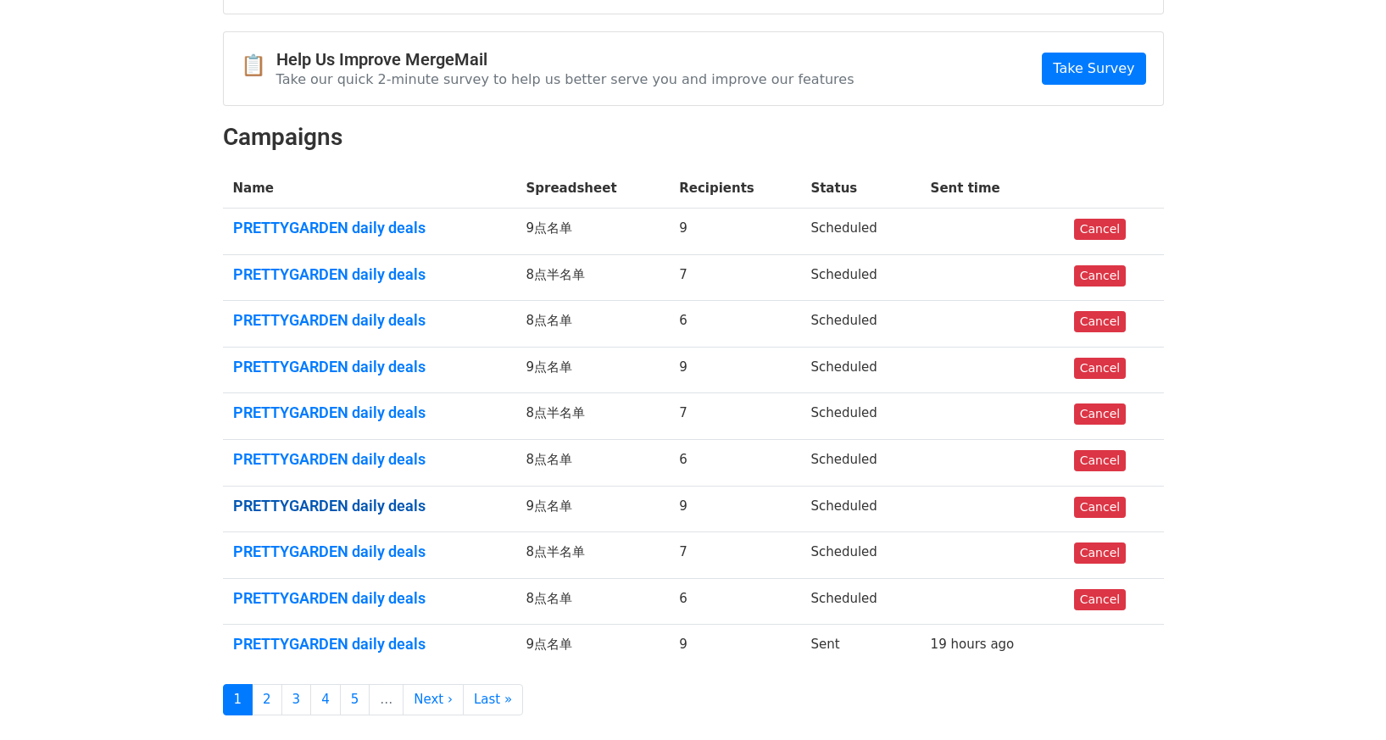
scroll to position [170, 0]
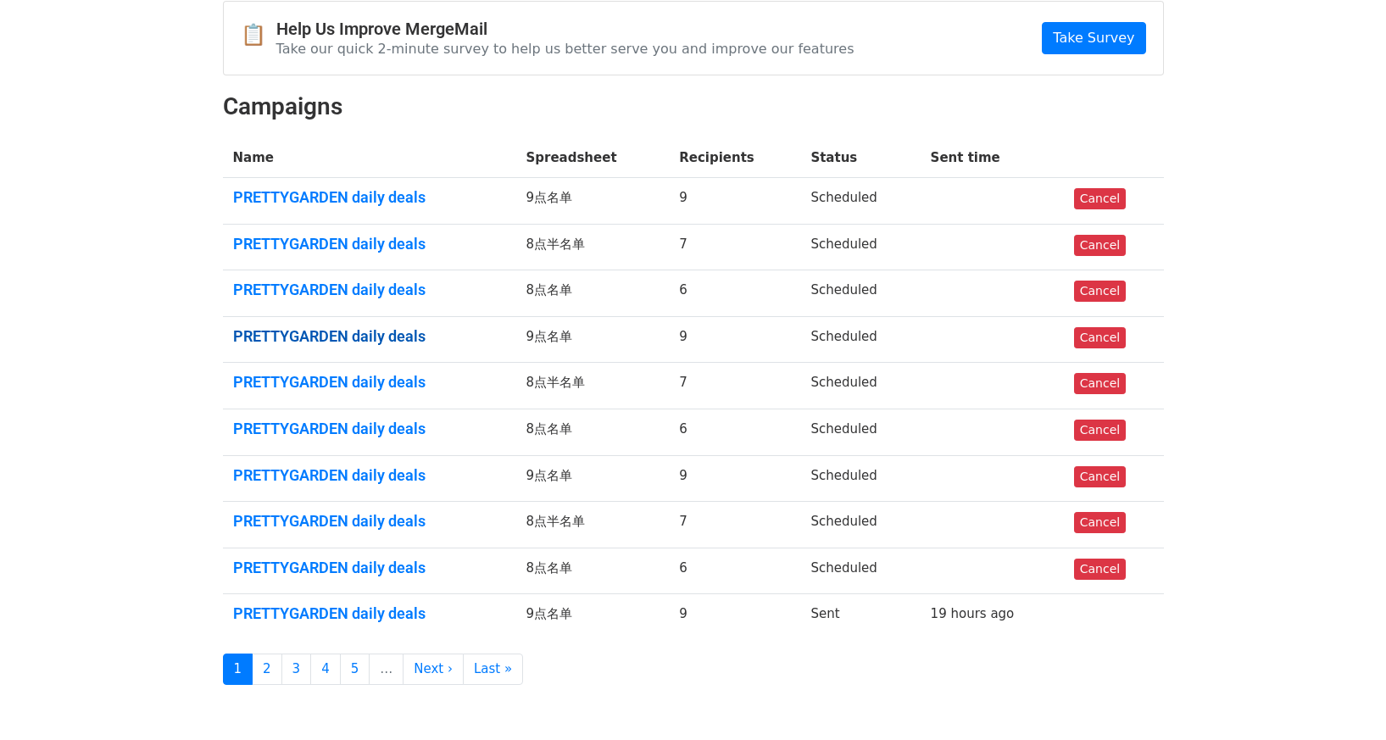
click at [405, 340] on link "PRETTYGARDEN daily deals" at bounding box center [369, 336] width 273 height 19
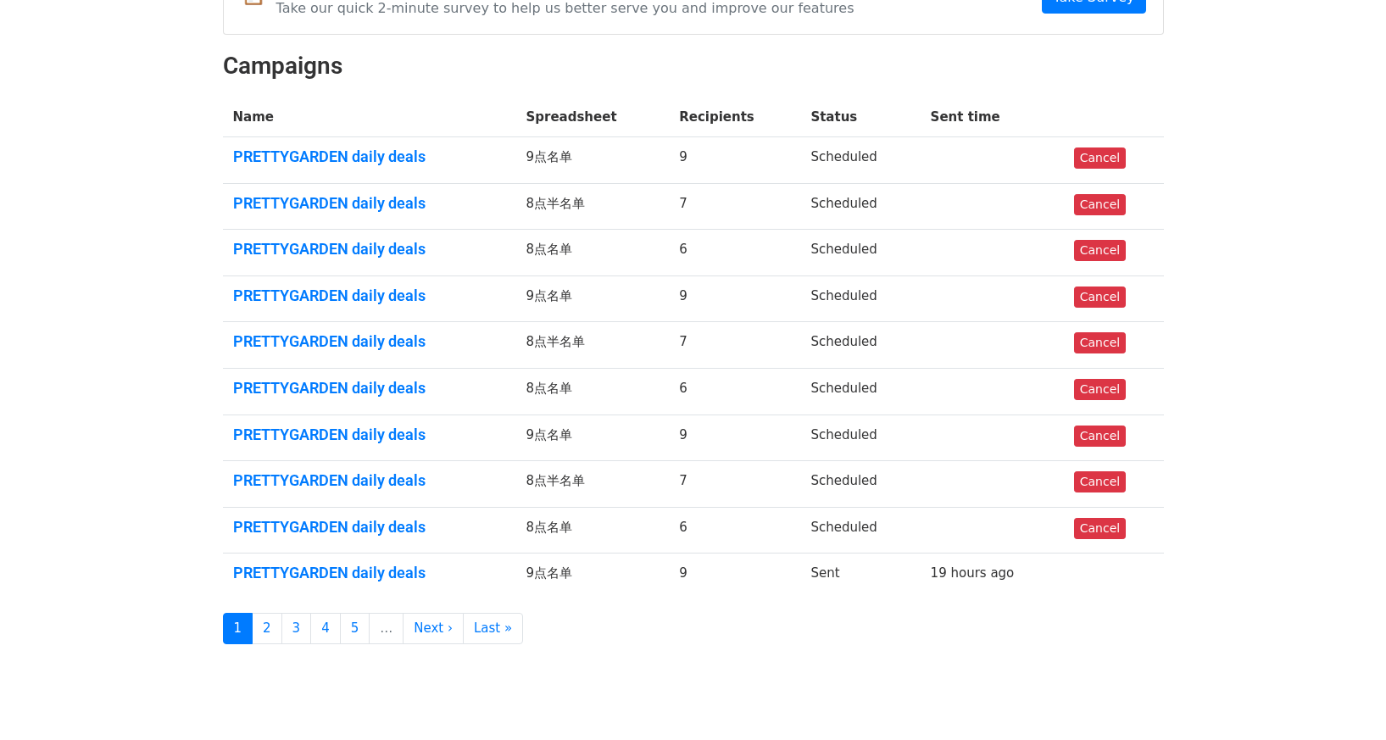
scroll to position [251, 0]
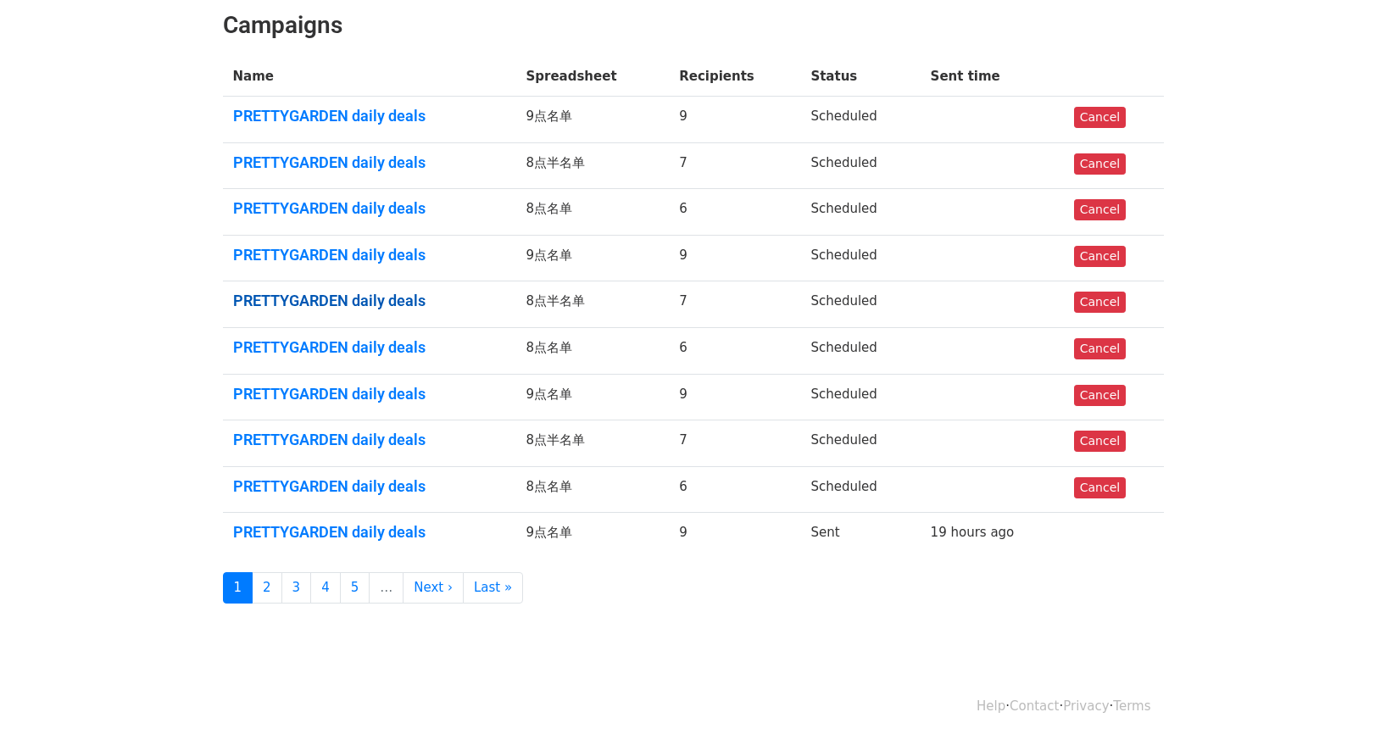
click at [393, 309] on link "PRETTYGARDEN daily deals" at bounding box center [369, 301] width 273 height 19
click at [393, 343] on link "PRETTYGARDEN daily deals" at bounding box center [369, 347] width 273 height 19
